Goal: Task Accomplishment & Management: Manage account settings

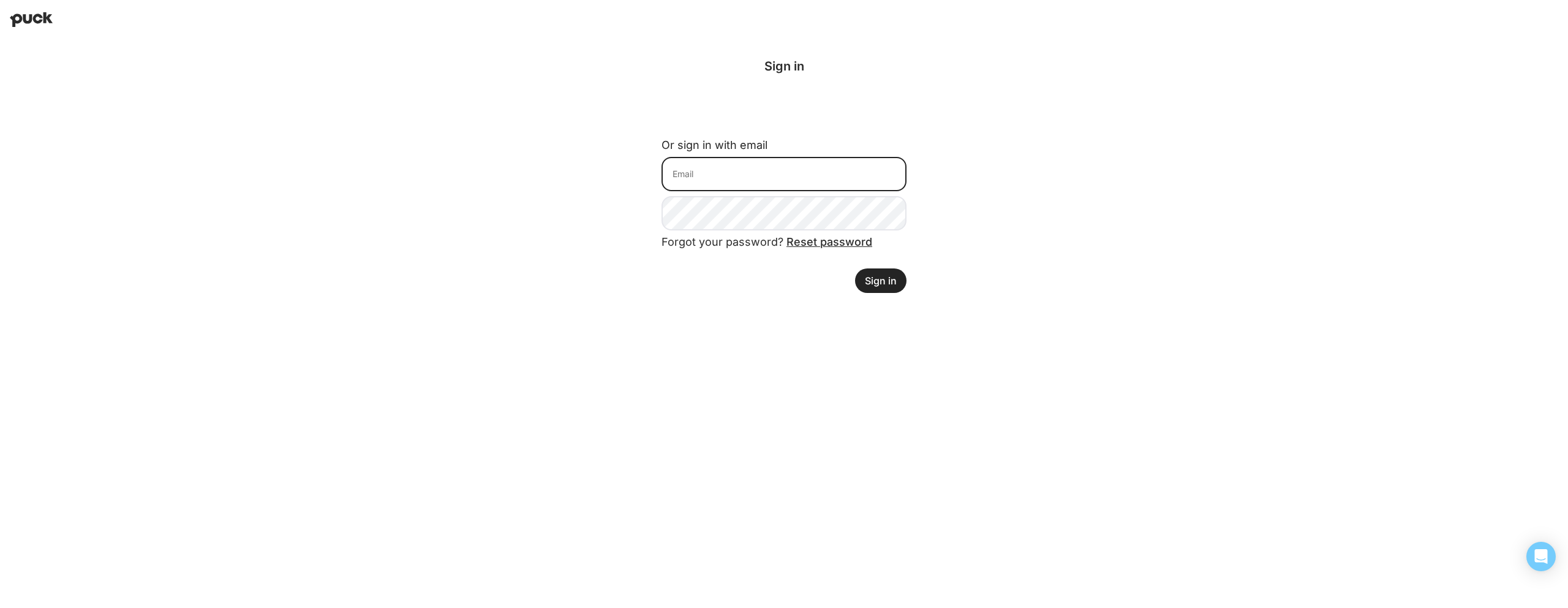
type input "[PERSON_NAME][EMAIL_ADDRESS][PERSON_NAME][DOMAIN_NAME]"
click at [883, 285] on button "Sign in" at bounding box center [881, 280] width 51 height 24
